Goal: Transaction & Acquisition: Obtain resource

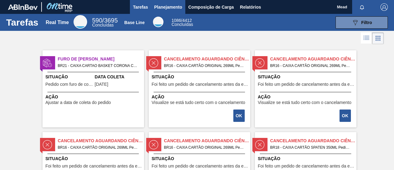
click at [169, 13] on button "Planejamento" at bounding box center [168, 7] width 34 height 14
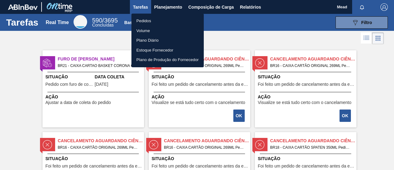
click at [160, 8] on div at bounding box center [197, 85] width 394 height 170
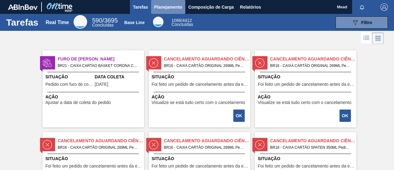
click at [160, 6] on span "Planejamento" at bounding box center [168, 6] width 28 height 7
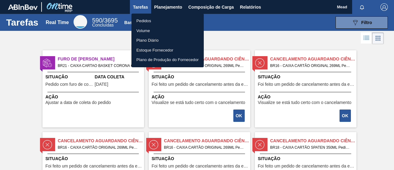
click at [144, 20] on li "Pedidos" at bounding box center [168, 21] width 72 height 10
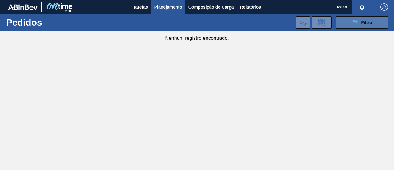
click at [356, 20] on icon "089F7B8B-B2A5-4AFE-B5C0-19BA573D28AC" at bounding box center [355, 22] width 7 height 7
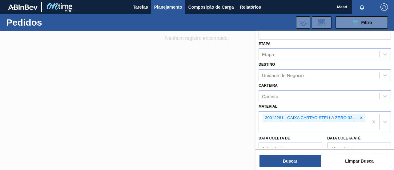
scroll to position [62, 0]
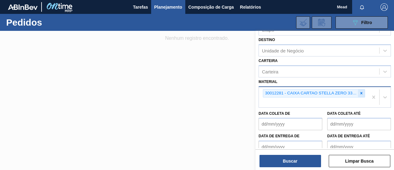
click at [362, 93] on icon at bounding box center [361, 93] width 4 height 4
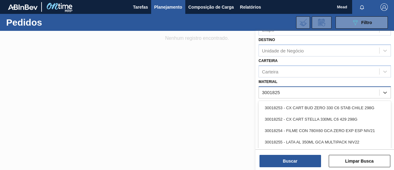
type input "30018253"
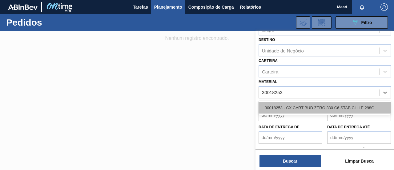
click at [320, 109] on div "30018253 - CX CART BUD ZERO 330 C6 STAB CHILE 298G" at bounding box center [325, 107] width 132 height 11
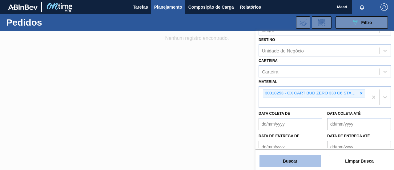
click at [298, 158] on button "Buscar" at bounding box center [291, 161] width 62 height 12
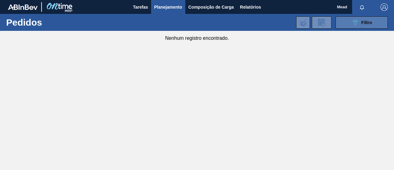
click at [366, 22] on span "Filtro" at bounding box center [367, 22] width 11 height 5
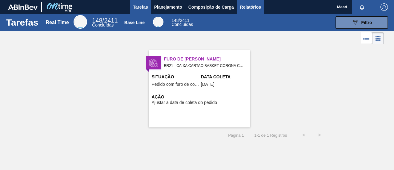
click at [247, 6] on span "Relatórios" at bounding box center [250, 6] width 21 height 7
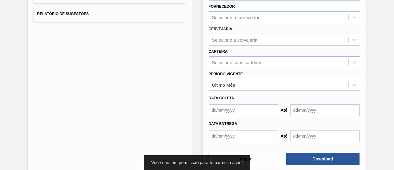
scroll to position [115, 0]
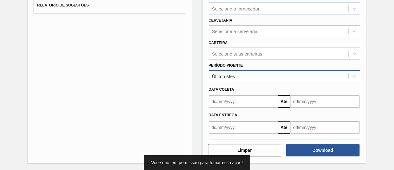
click at [241, 76] on div "Último Mês" at bounding box center [279, 75] width 140 height 9
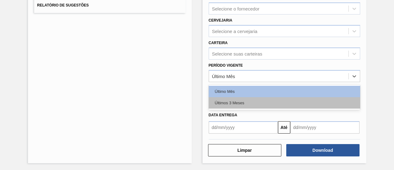
click at [238, 99] on div "Últimos 3 Meses" at bounding box center [285, 102] width 152 height 11
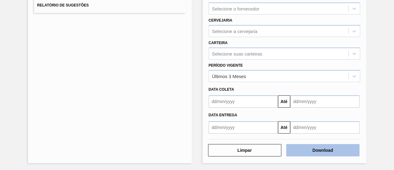
click at [323, 151] on button "Download" at bounding box center [322, 150] width 73 height 12
